Goal: Browse casually: Explore the website without a specific task or goal

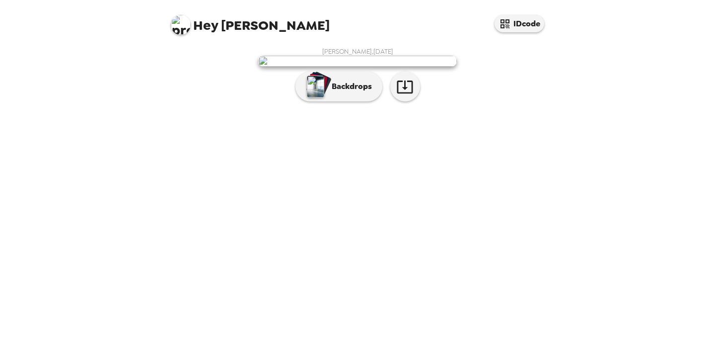
scroll to position [8, 0]
click at [347, 101] on button "Backdrops" at bounding box center [339, 87] width 87 height 30
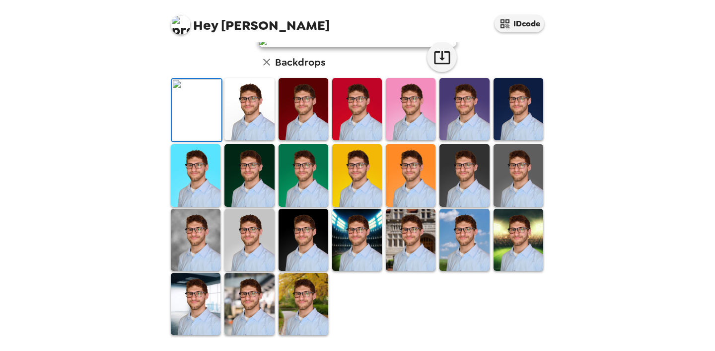
scroll to position [258, 0]
click at [304, 305] on img at bounding box center [304, 304] width 50 height 62
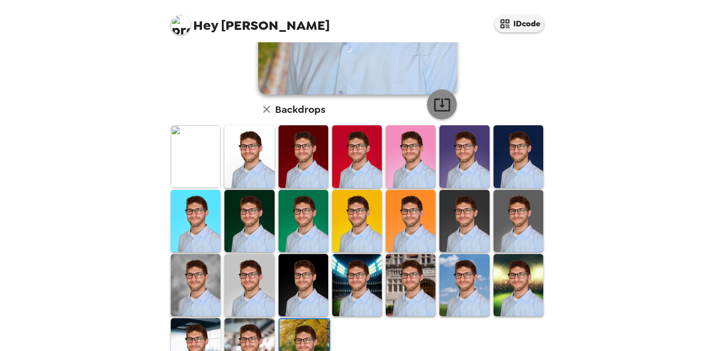
scroll to position [257, 0]
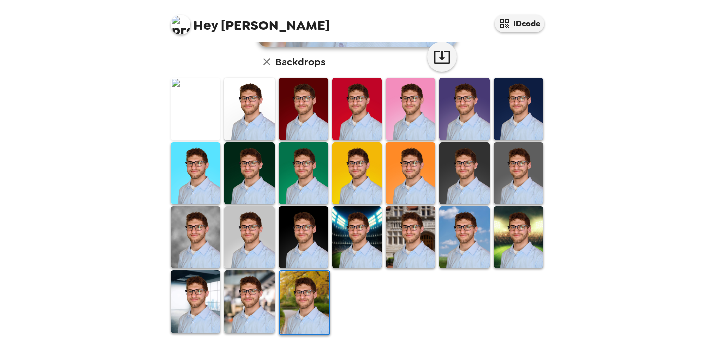
click at [277, 300] on div at bounding box center [304, 302] width 54 height 66
click at [250, 301] on img at bounding box center [250, 301] width 50 height 62
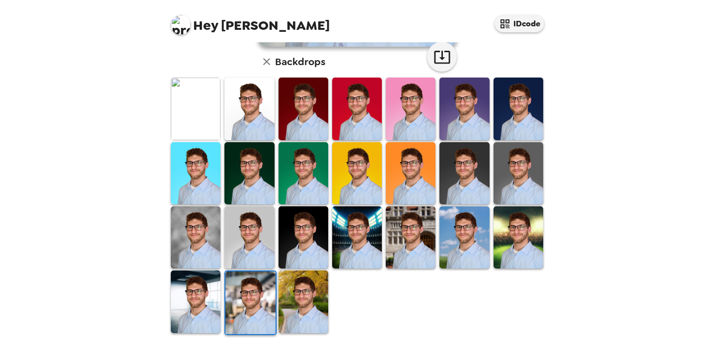
click at [186, 306] on img at bounding box center [196, 301] width 50 height 62
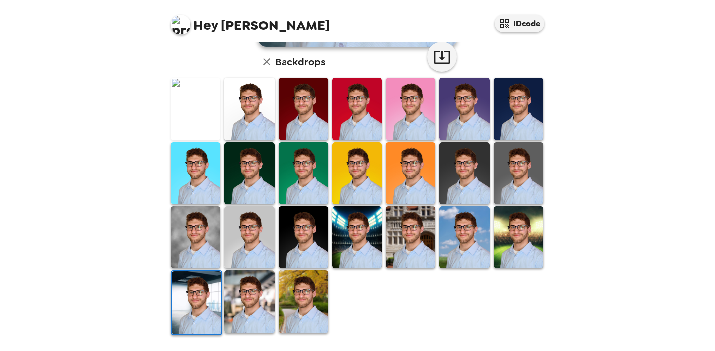
click at [304, 317] on img at bounding box center [304, 301] width 50 height 62
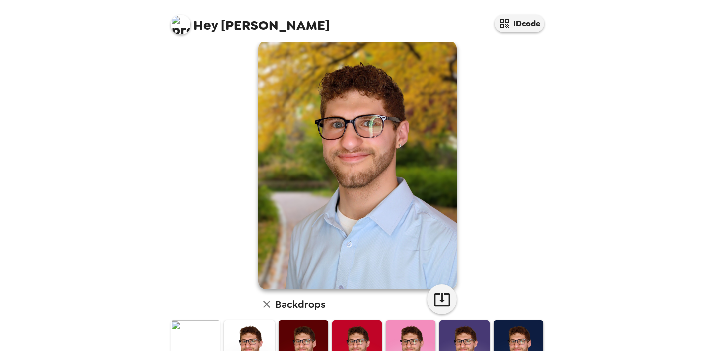
scroll to position [0, 0]
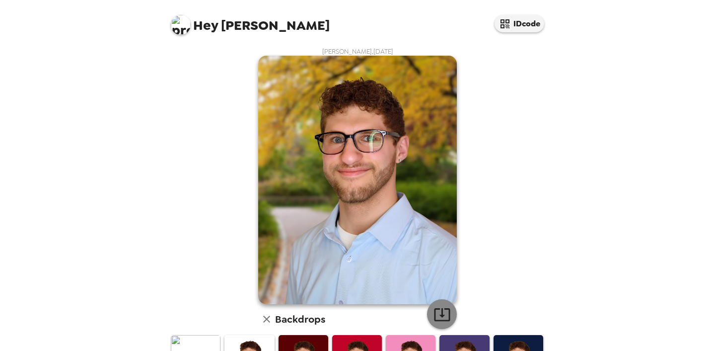
click at [440, 318] on icon "button" at bounding box center [442, 314] width 17 height 17
